Goal: Register for event/course

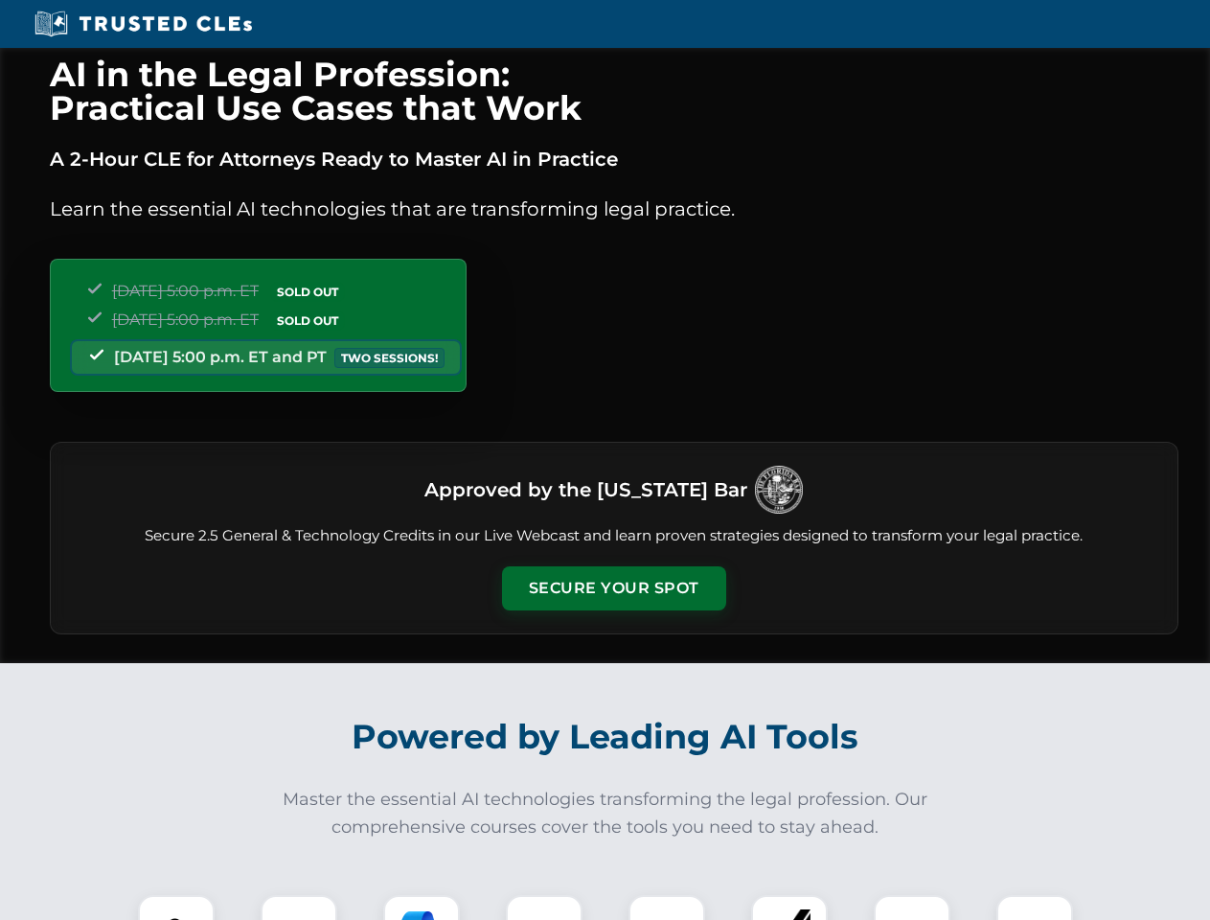
click at [613, 588] on button "Secure Your Spot" at bounding box center [614, 588] width 224 height 44
click at [176, 908] on img at bounding box center [177, 934] width 56 height 56
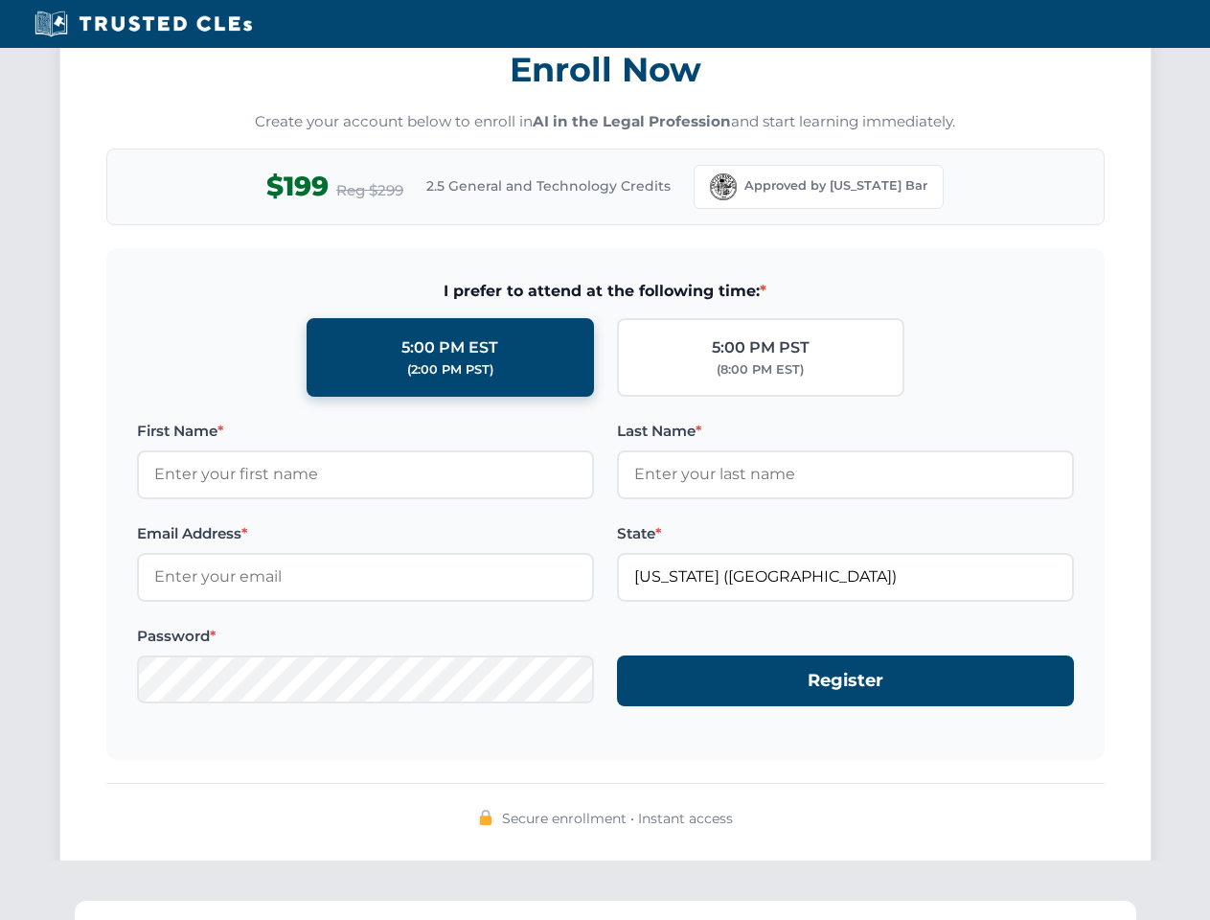
scroll to position [1881, 0]
